Goal: Task Accomplishment & Management: Use online tool/utility

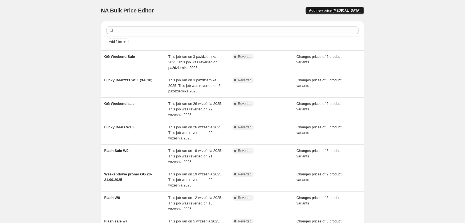
click at [347, 9] on span "Add new price [MEDICAL_DATA]" at bounding box center [334, 10] width 51 height 4
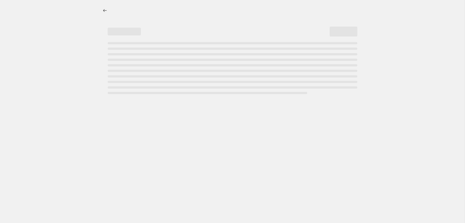
select select "percentage"
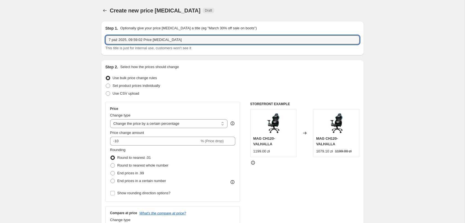
drag, startPoint x: 185, startPoint y: 40, endPoint x: 90, endPoint y: 40, distance: 95.0
click at [105, 41] on input "7 paź 2025, 09:59:02 Price change job" at bounding box center [232, 39] width 254 height 9
type input "GG weekend sale 10-13.10"
click at [150, 87] on span "Set product prices individually" at bounding box center [137, 86] width 48 height 4
click at [106, 84] on input "Set product prices individually" at bounding box center [106, 84] width 0 height 0
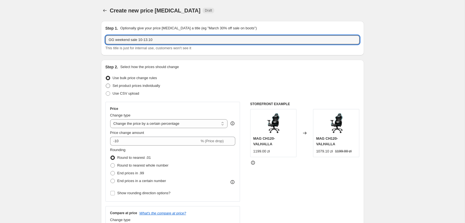
radio input "true"
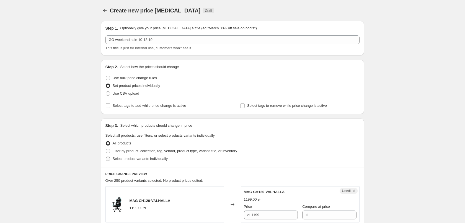
click at [142, 158] on span "Select product variants individually" at bounding box center [140, 159] width 55 height 4
click at [106, 157] on input "Select product variants individually" at bounding box center [106, 157] width 0 height 0
radio input "true"
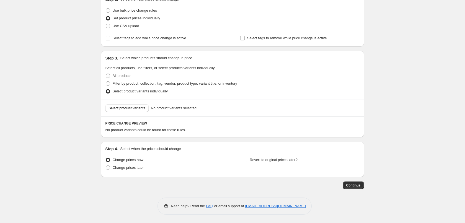
scroll to position [68, 0]
click at [120, 110] on span "Select product variants" at bounding box center [127, 108] width 37 height 4
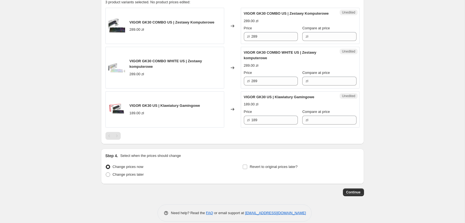
scroll to position [208, 0]
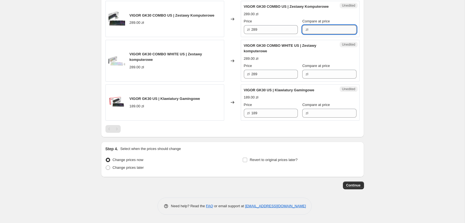
click at [320, 31] on input "Compare at price" at bounding box center [333, 29] width 47 height 9
type input "289"
drag, startPoint x: 268, startPoint y: 31, endPoint x: 162, endPoint y: 30, distance: 105.2
click at [251, 30] on input "289" at bounding box center [274, 29] width 47 height 9
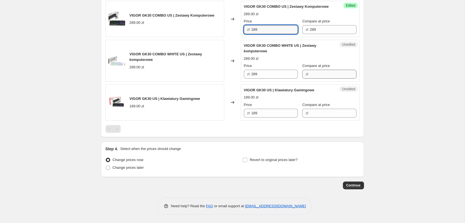
type input "189"
click at [311, 72] on input "Compare at price" at bounding box center [333, 74] width 47 height 9
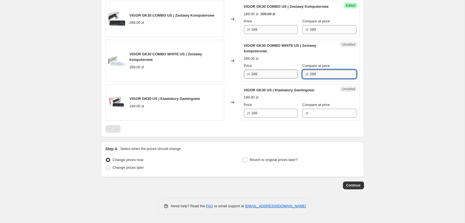
type input "289"
drag, startPoint x: 257, startPoint y: 74, endPoint x: 168, endPoint y: 74, distance: 89.1
click at [251, 74] on input "289" at bounding box center [274, 74] width 47 height 9
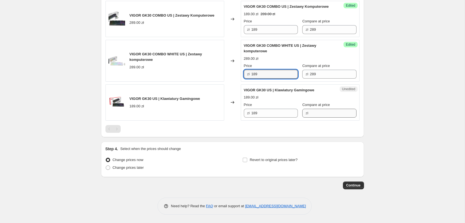
type input "189"
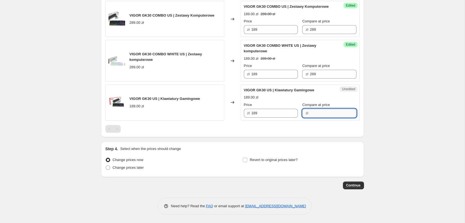
drag, startPoint x: 314, startPoint y: 110, endPoint x: 317, endPoint y: 110, distance: 3.0
click at [314, 110] on input "Compare at price" at bounding box center [333, 113] width 47 height 9
type input "189"
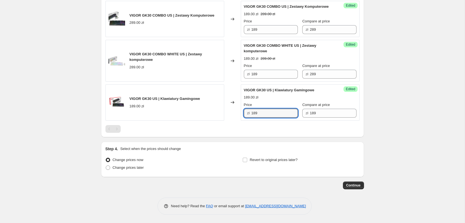
drag, startPoint x: 277, startPoint y: 112, endPoint x: 136, endPoint y: 99, distance: 141.7
click at [251, 109] on input "189" at bounding box center [274, 113] width 47 height 9
type input "129"
click at [412, 146] on div "Create new price change job. This page is ready Create new price change job Dra…" at bounding box center [232, 10] width 465 height 425
click at [120, 167] on span "Change prices later" at bounding box center [128, 168] width 31 height 4
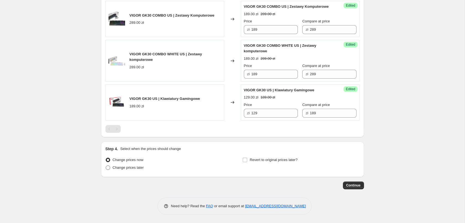
click at [106, 166] on input "Change prices later" at bounding box center [106, 166] width 0 height 0
radio input "true"
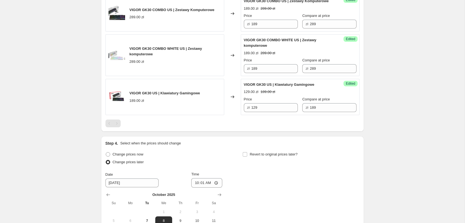
scroll to position [302, 0]
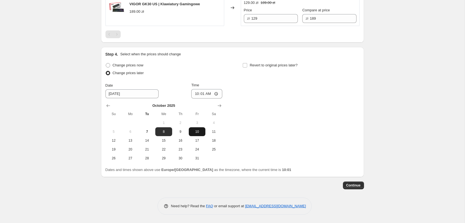
click at [195, 131] on span "10" at bounding box center [197, 132] width 12 height 4
type input "10/10/2025"
click at [211, 95] on input "10:01" at bounding box center [206, 93] width 31 height 9
type input "16:00"
click at [251, 66] on span "Revert to original prices later?" at bounding box center [274, 65] width 48 height 4
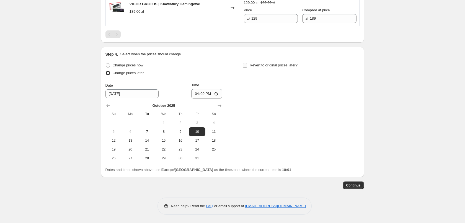
click at [247, 66] on input "Revert to original prices later?" at bounding box center [245, 65] width 4 height 4
checkbox input "true"
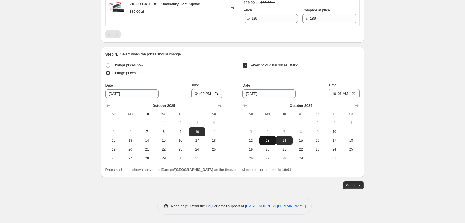
click at [265, 139] on span "13" at bounding box center [268, 140] width 12 height 4
type input "10/13/2025"
click at [353, 95] on input "10:01" at bounding box center [344, 93] width 31 height 9
click at [345, 93] on input "10:01" at bounding box center [344, 93] width 31 height 9
type input "09:00"
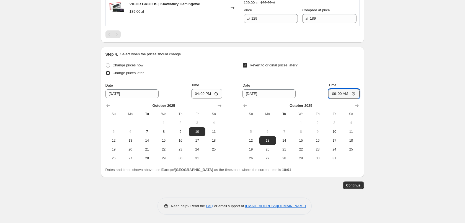
click at [353, 187] on span "Continue" at bounding box center [353, 185] width 14 height 4
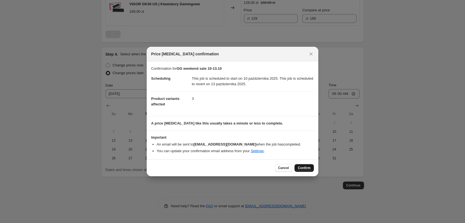
click at [301, 170] on span "Confirm" at bounding box center [304, 168] width 13 height 4
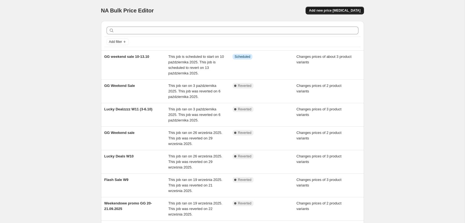
click at [342, 13] on button "Add new price [MEDICAL_DATA]" at bounding box center [335, 11] width 58 height 8
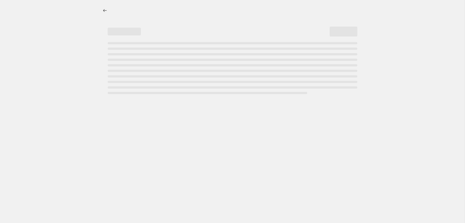
select select "percentage"
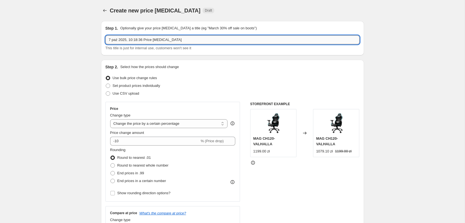
click at [169, 39] on input "7 paź 2025, 10:18:36 Price [MEDICAL_DATA]" at bounding box center [232, 39] width 254 height 9
drag, startPoint x: 183, startPoint y: 39, endPoint x: 42, endPoint y: 43, distance: 141.3
click at [105, 43] on input "7 paź 2025, 10:18:36 Price change job" at bounding box center [232, 39] width 254 height 9
type input "NET Promo 12-26.10"
click at [135, 87] on span "Set product prices individually" at bounding box center [137, 86] width 48 height 4
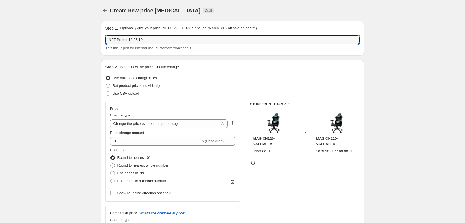
click at [106, 84] on input "Set product prices individually" at bounding box center [106, 84] width 0 height 0
radio input "true"
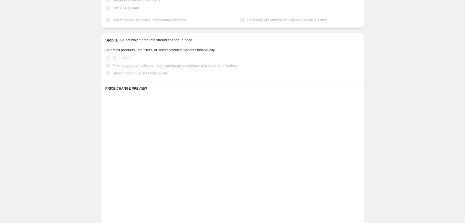
scroll to position [113, 0]
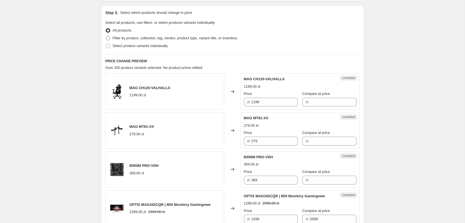
click at [141, 38] on span "Filter by product, collection, tag, vendor, product type, variant title, or inv…" at bounding box center [175, 38] width 125 height 4
click at [106, 36] on input "Filter by product, collection, tag, vendor, product type, variant title, or inv…" at bounding box center [106, 36] width 0 height 0
radio input "true"
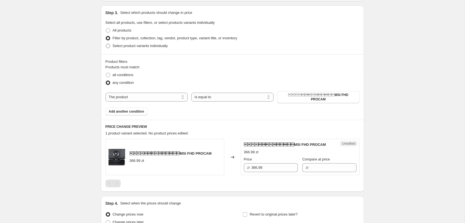
click at [141, 48] on span "Select product variants individually" at bounding box center [140, 46] width 55 height 4
click at [106, 44] on input "Select product variants individually" at bounding box center [106, 44] width 0 height 0
radio input "true"
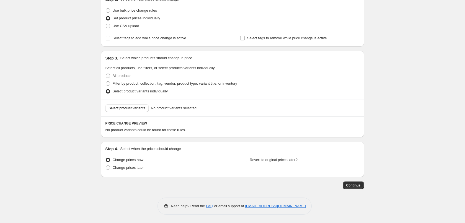
scroll to position [68, 0]
click at [129, 108] on span "Select product variants" at bounding box center [127, 108] width 37 height 4
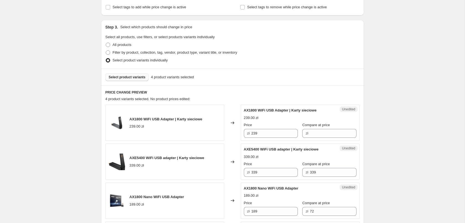
scroll to position [124, 0]
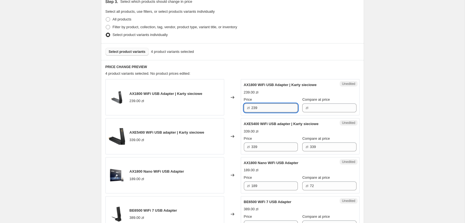
drag, startPoint x: 275, startPoint y: 107, endPoint x: 192, endPoint y: 107, distance: 83.3
click at [251, 107] on input "239" at bounding box center [274, 108] width 47 height 9
click at [326, 108] on input "Compare at price" at bounding box center [333, 108] width 47 height 9
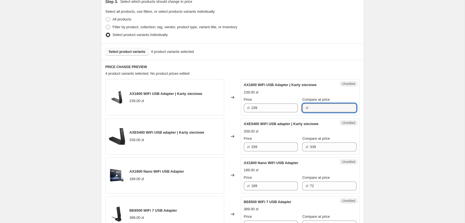
paste input "239"
type input "239"
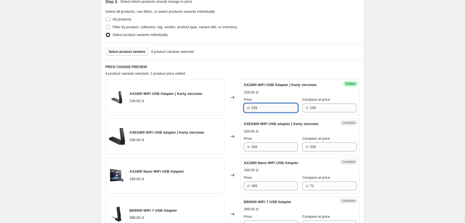
drag, startPoint x: 264, startPoint y: 108, endPoint x: 229, endPoint y: 109, distance: 34.9
click at [251, 109] on input "239" at bounding box center [274, 108] width 47 height 9
type input "149"
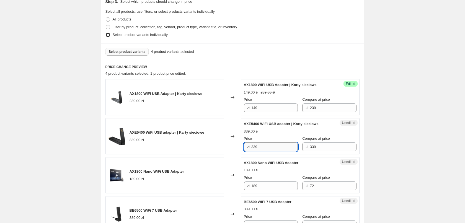
drag, startPoint x: 280, startPoint y: 148, endPoint x: 211, endPoint y: 144, distance: 69.9
click at [251, 144] on input "339" at bounding box center [274, 147] width 47 height 9
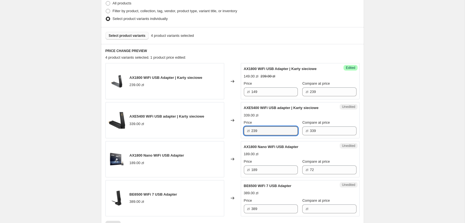
scroll to position [152, 0]
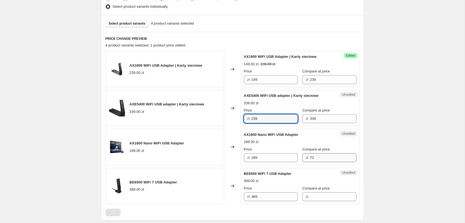
type input "239"
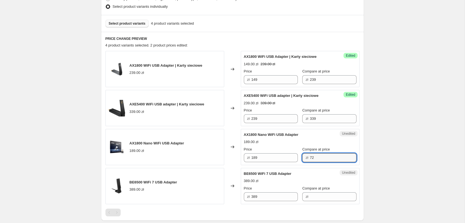
drag, startPoint x: 321, startPoint y: 157, endPoint x: 297, endPoint y: 156, distance: 24.4
click at [310, 156] on input "72" at bounding box center [333, 157] width 47 height 9
type input "189"
drag, startPoint x: 271, startPoint y: 155, endPoint x: 195, endPoint y: 159, distance: 76.5
click at [251, 159] on input "189" at bounding box center [274, 157] width 47 height 9
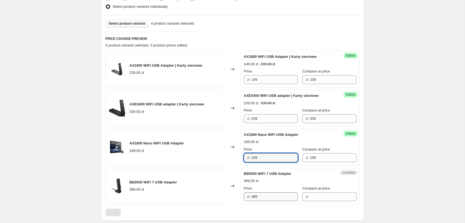
type input "109"
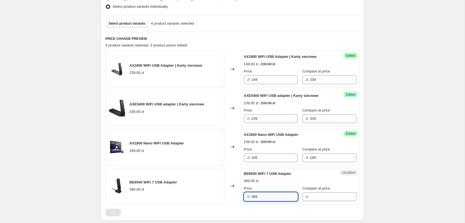
drag, startPoint x: 270, startPoint y: 197, endPoint x: 230, endPoint y: 197, distance: 40.7
click at [251, 197] on input "389" at bounding box center [274, 196] width 47 height 9
click at [333, 197] on input "Compare at price" at bounding box center [333, 196] width 47 height 9
paste input "389"
type input "389"
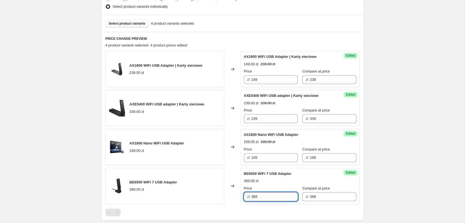
drag, startPoint x: 259, startPoint y: 198, endPoint x: 221, endPoint y: 197, distance: 38.8
click at [251, 197] on input "389" at bounding box center [274, 196] width 47 height 9
type input "279"
click at [66, 197] on div "Create new price change job. This page is ready Create new price change job Dra…" at bounding box center [232, 77] width 465 height 459
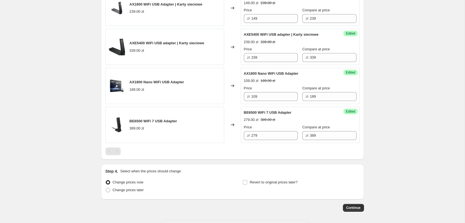
scroll to position [236, 0]
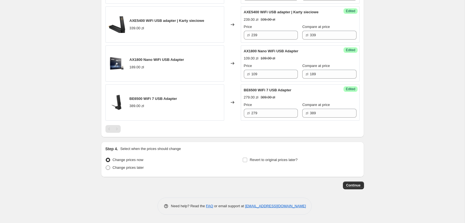
click at [125, 167] on span "Change prices later" at bounding box center [128, 168] width 31 height 4
click at [106, 166] on input "Change prices later" at bounding box center [106, 166] width 0 height 0
radio input "true"
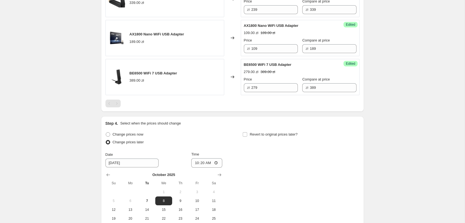
scroll to position [292, 0]
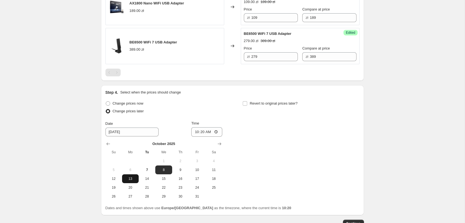
click at [135, 179] on span "13" at bounding box center [130, 179] width 12 height 4
type input "10/13/2025"
click at [220, 133] on input "10:20" at bounding box center [206, 131] width 31 height 9
type input "06:00"
click at [246, 102] on input "Revert to original prices later?" at bounding box center [245, 103] width 4 height 4
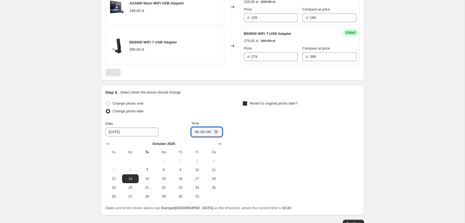
checkbox input "true"
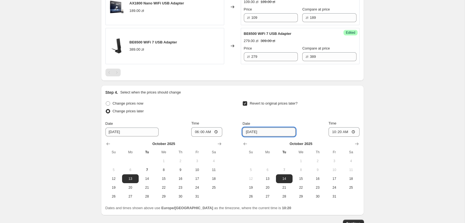
click at [268, 132] on input "10/14/2025" at bounding box center [268, 132] width 53 height 9
click at [253, 198] on button "26" at bounding box center [250, 196] width 17 height 9
type input "10/26/2025"
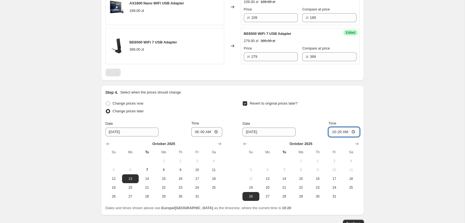
click at [355, 132] on input "10:20" at bounding box center [344, 131] width 31 height 9
drag, startPoint x: 357, startPoint y: 132, endPoint x: 353, endPoint y: 132, distance: 4.2
click at [353, 132] on input "10:20" at bounding box center [344, 131] width 31 height 9
type input "23:59"
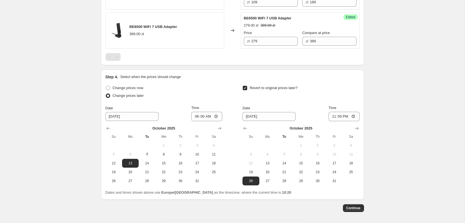
scroll to position [321, 0]
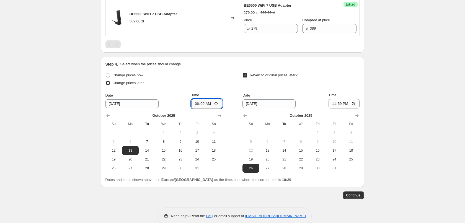
click at [220, 103] on input "06:00" at bounding box center [206, 103] width 31 height 9
type input "00:01"
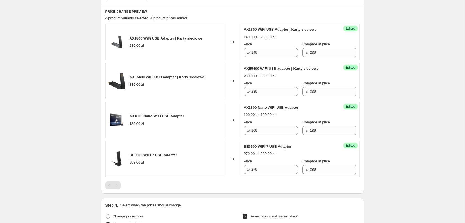
click at [392, 85] on div "Create new price change job. This page is ready Create new price change job Dra…" at bounding box center [232, 98] width 465 height 554
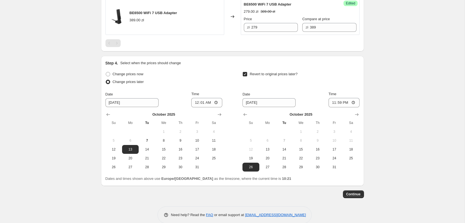
scroll to position [330, 0]
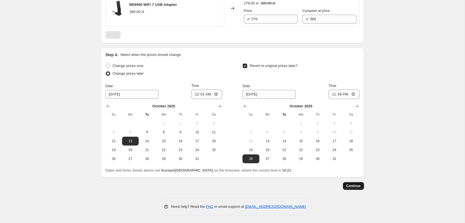
click at [358, 186] on span "Continue" at bounding box center [353, 186] width 14 height 4
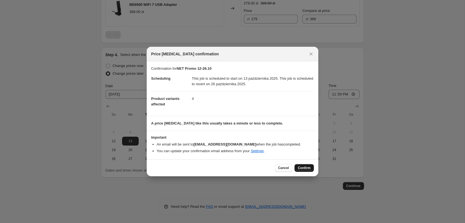
click at [303, 167] on span "Confirm" at bounding box center [304, 168] width 13 height 4
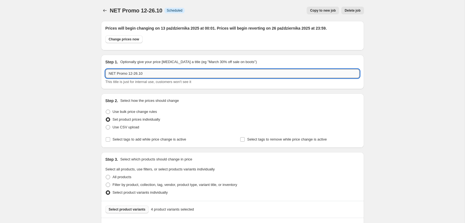
click at [130, 74] on input "NET Promo 12-26.10" at bounding box center [232, 73] width 254 height 9
type input "NET Promo 13-26.10"
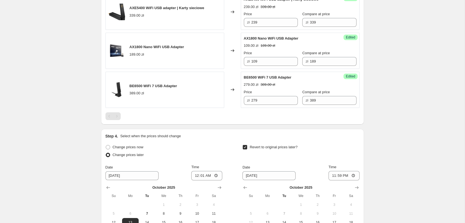
scroll to position [364, 0]
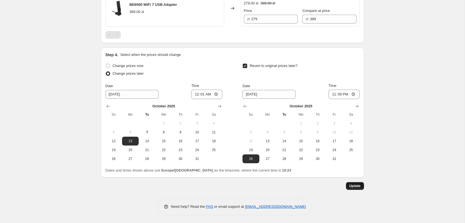
click at [350, 185] on span "Update" at bounding box center [354, 186] width 11 height 4
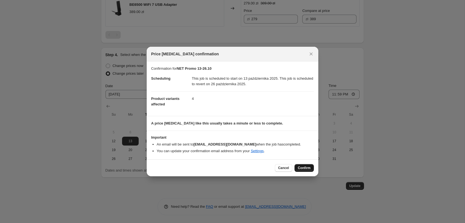
click at [311, 169] on button "Confirm" at bounding box center [304, 168] width 19 height 8
